Goal: Information Seeking & Learning: Check status

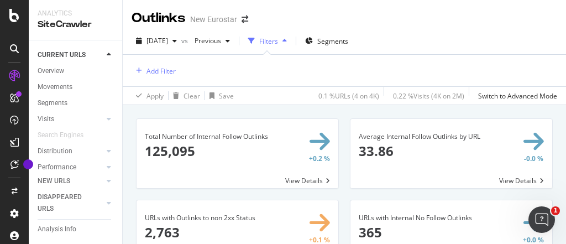
scroll to position [575, 0]
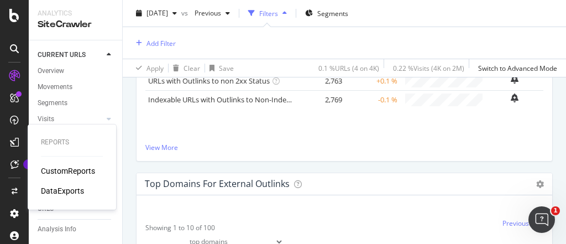
click at [65, 172] on div "CustomReports" at bounding box center [68, 170] width 54 height 11
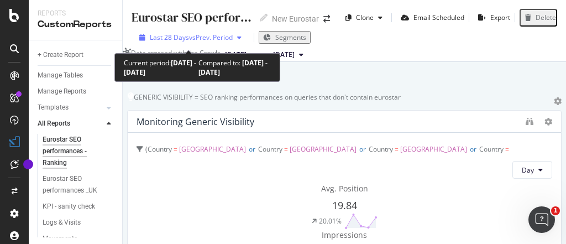
click at [200, 42] on div "Last 28 Days vs Prev. Period" at bounding box center [190, 37] width 111 height 9
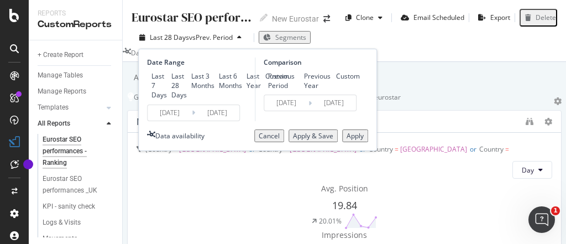
click at [180, 120] on input "[DATE]" at bounding box center [170, 112] width 44 height 15
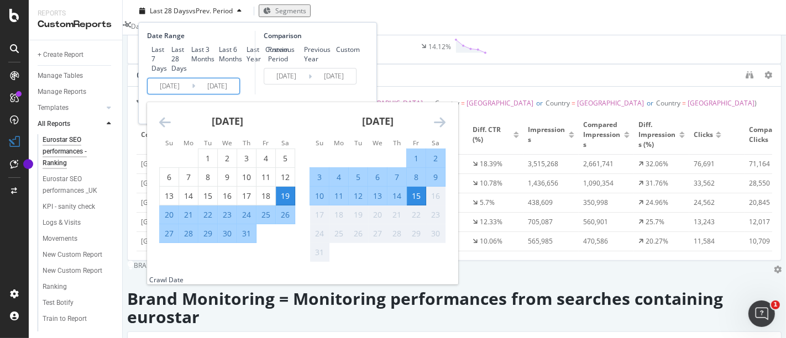
scroll to position [252, 0]
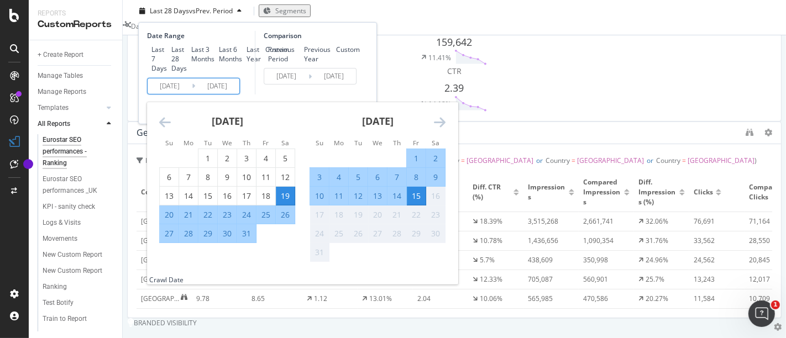
click at [337, 183] on div "4" at bounding box center [338, 177] width 19 height 11
type input "[DATE]"
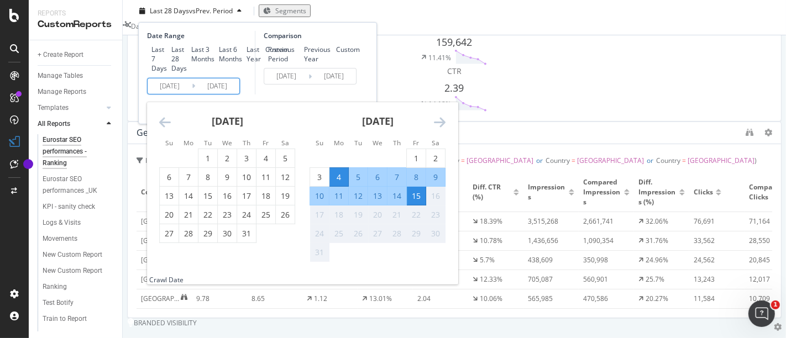
click at [319, 202] on div "10" at bounding box center [319, 196] width 19 height 11
type input "[DATE]"
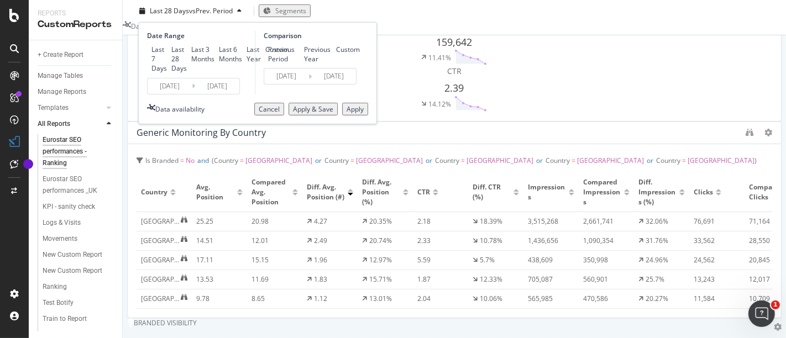
click at [350, 114] on div "Apply" at bounding box center [354, 108] width 17 height 9
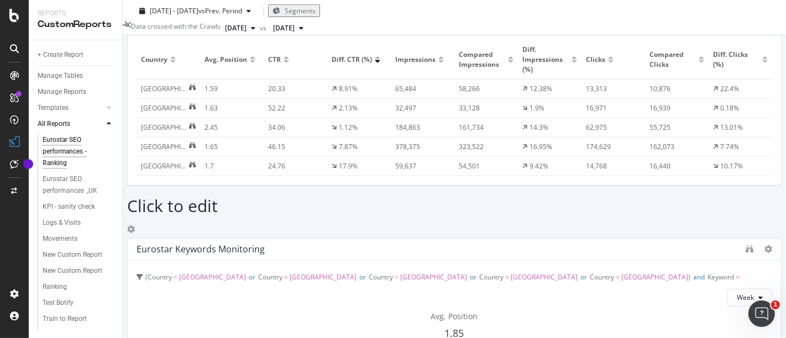
scroll to position [675, 0]
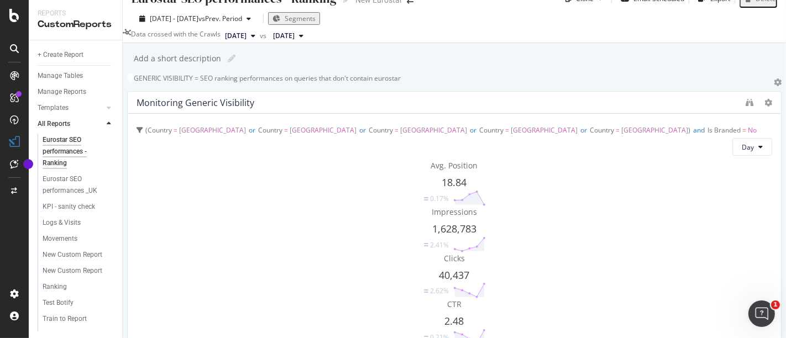
scroll to position [0, 0]
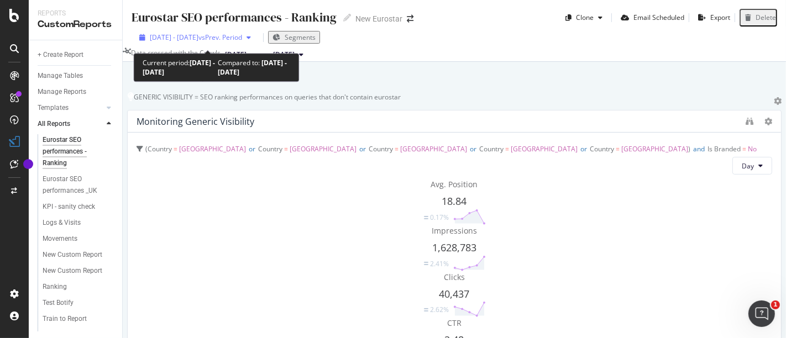
click at [170, 40] on span "[DATE] - [DATE]" at bounding box center [174, 37] width 49 height 9
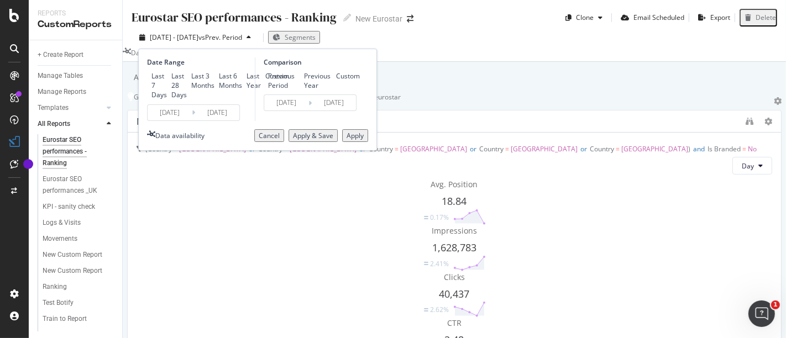
click at [161, 120] on input "[DATE]" at bounding box center [170, 112] width 44 height 15
